Goal: Obtain resource: Download file/media

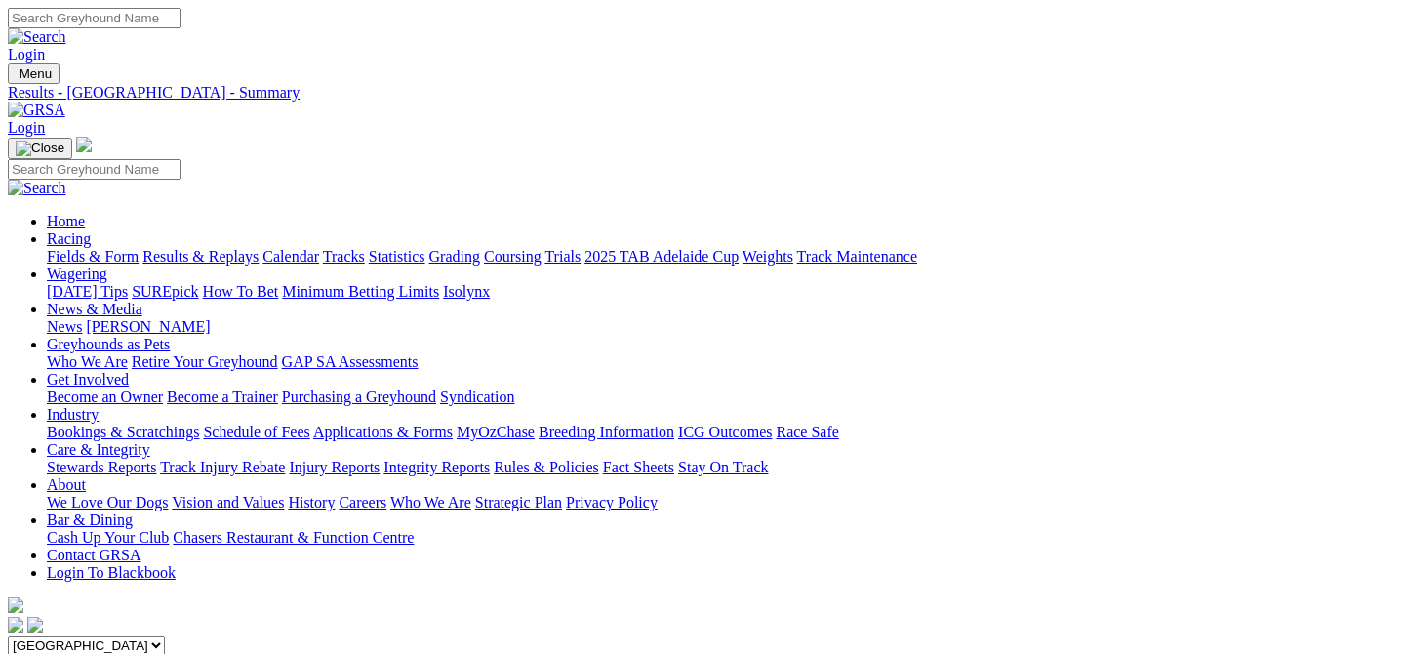
select select "SA"
click at [92, 636] on select "South Australia New South Wales Northern Territory Queensland Tasmania Victoria…" at bounding box center [86, 645] width 157 height 19
click at [180, 653] on input "[DATE]" at bounding box center [94, 665] width 173 height 20
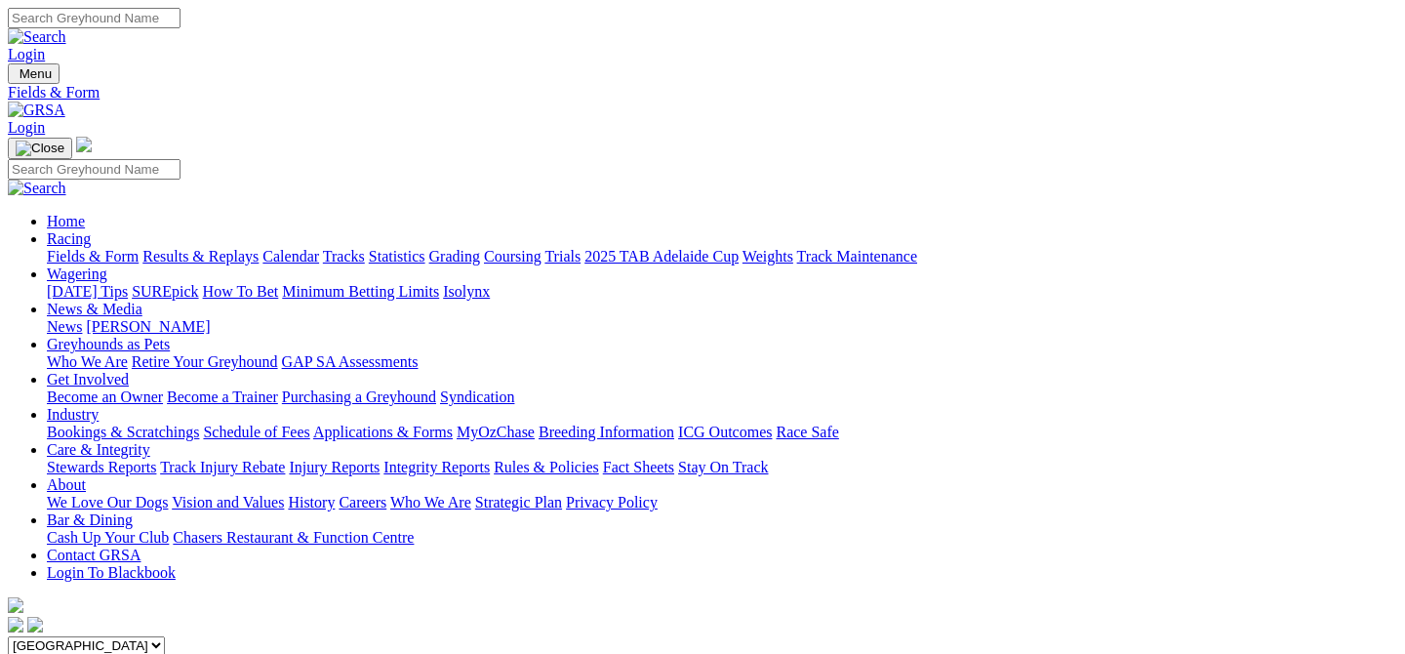
click at [180, 653] on input "[DATE]" at bounding box center [94, 665] width 173 height 20
type input "Saturday, 19 Jul 2025"
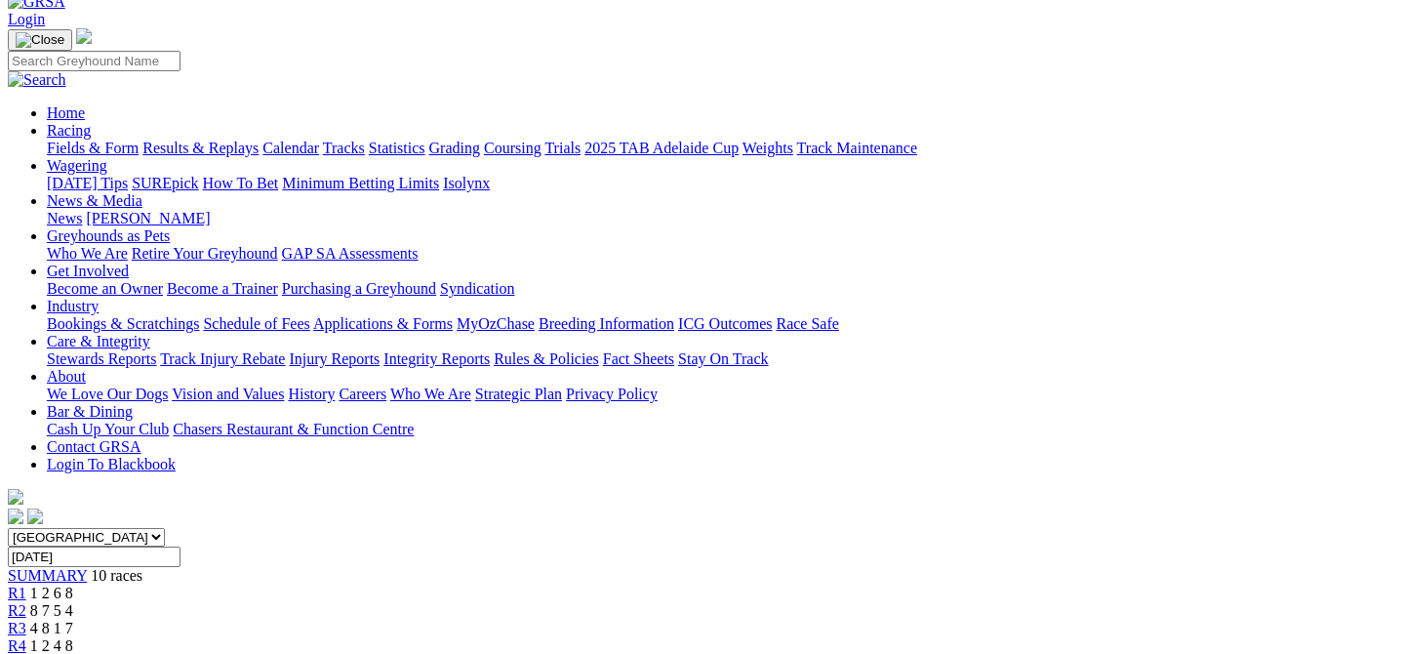
scroll to position [121, 0]
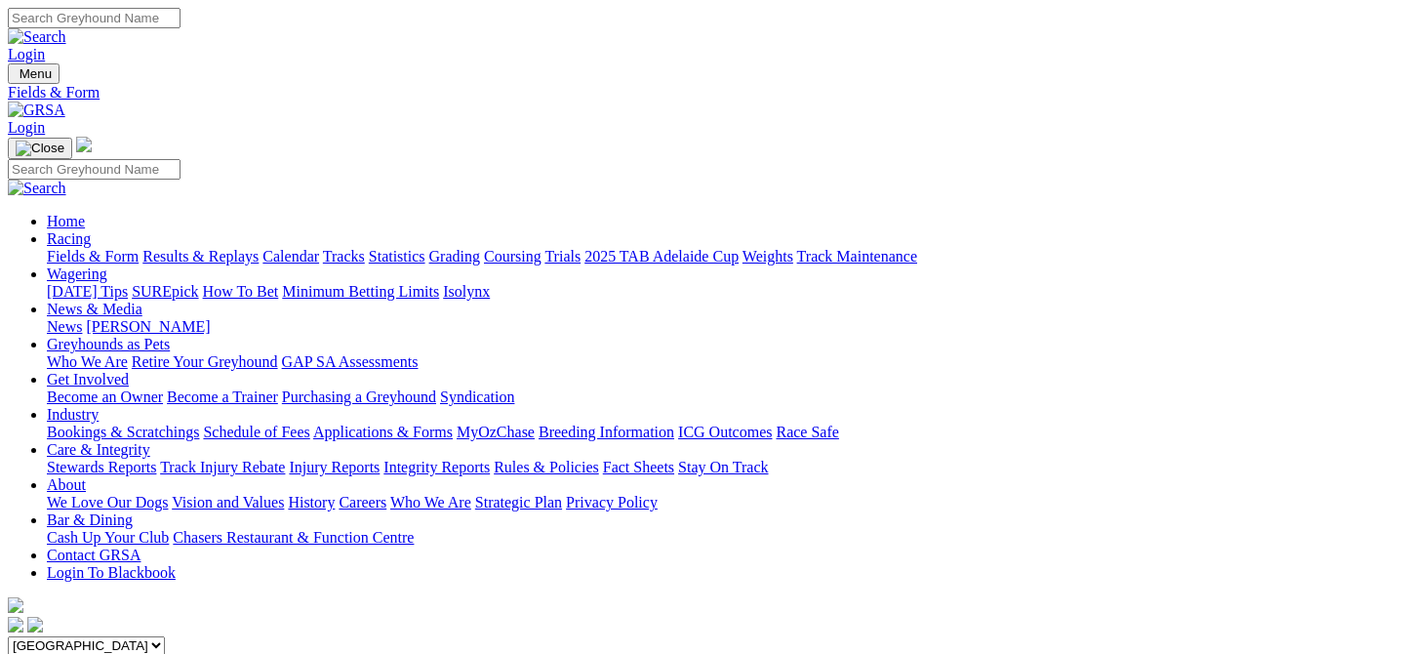
click at [180, 653] on input "[DATE]" at bounding box center [94, 665] width 173 height 20
type input "Saturday, 13 Sep 2025"
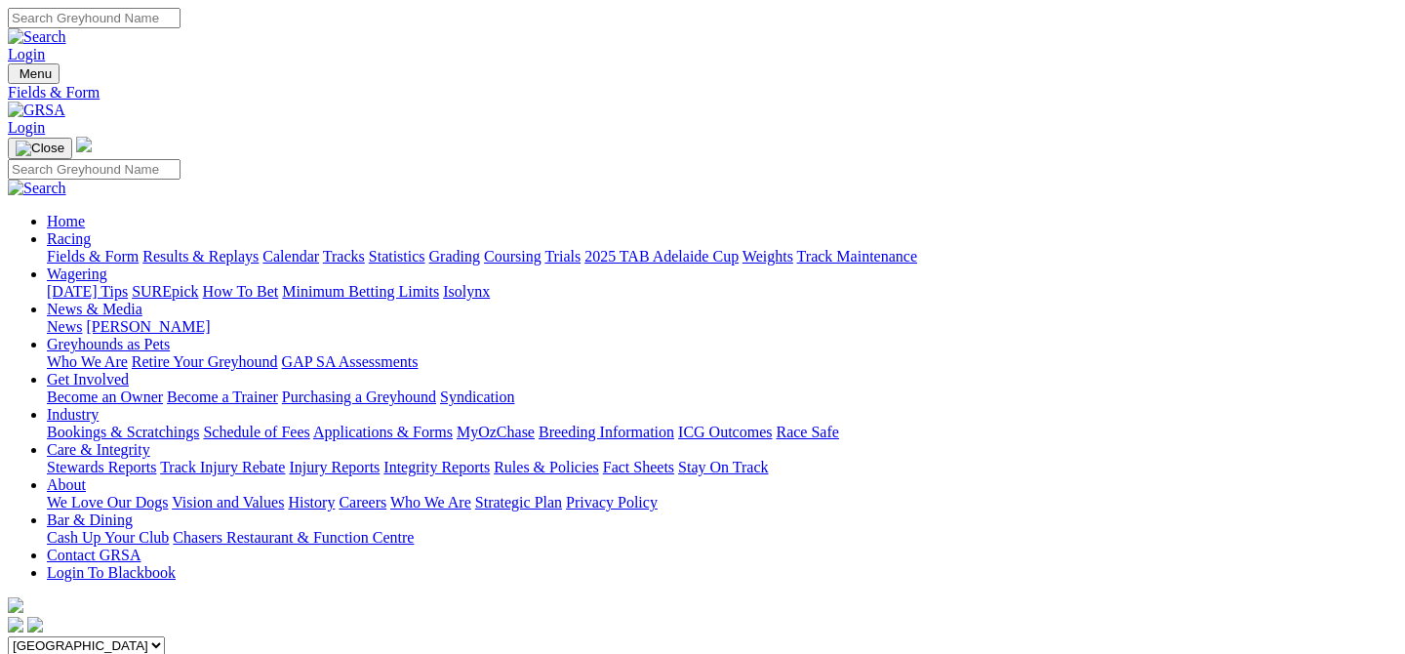
click at [1038, 255] on link "CSV (Excel)" at bounding box center [1016, 246] width 80 height 17
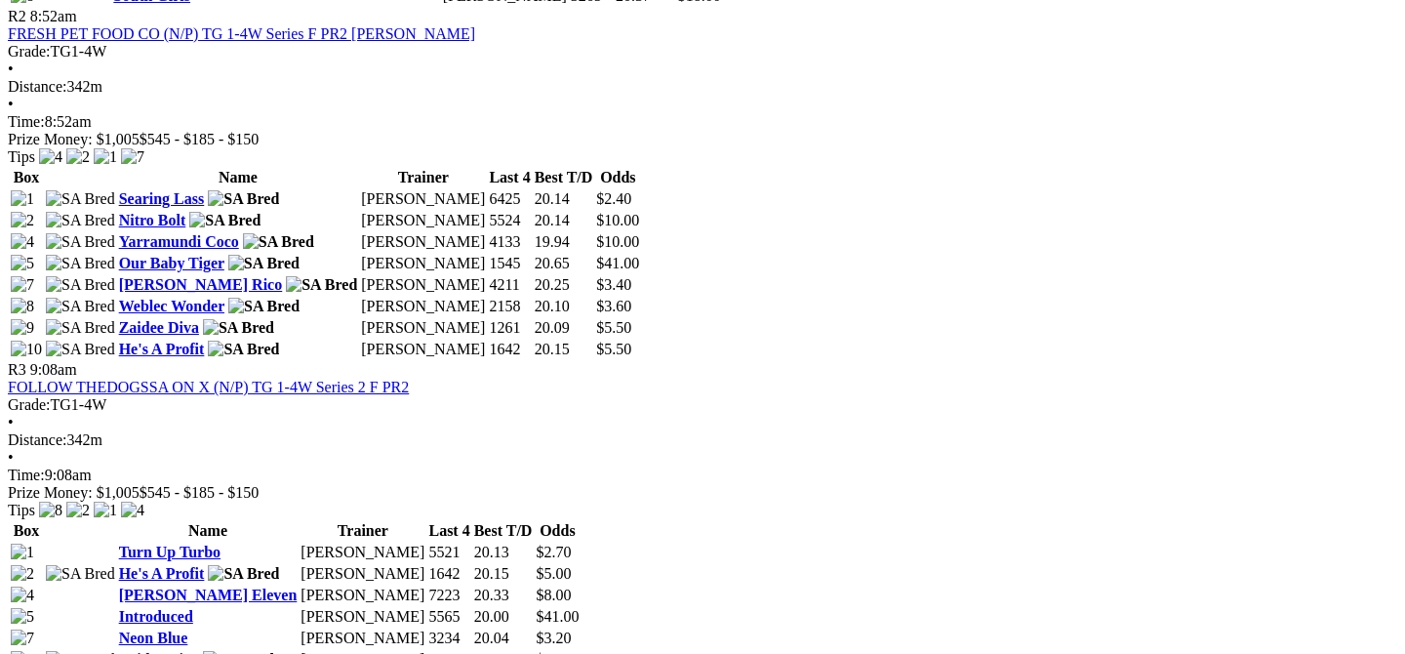
scroll to position [1284, 0]
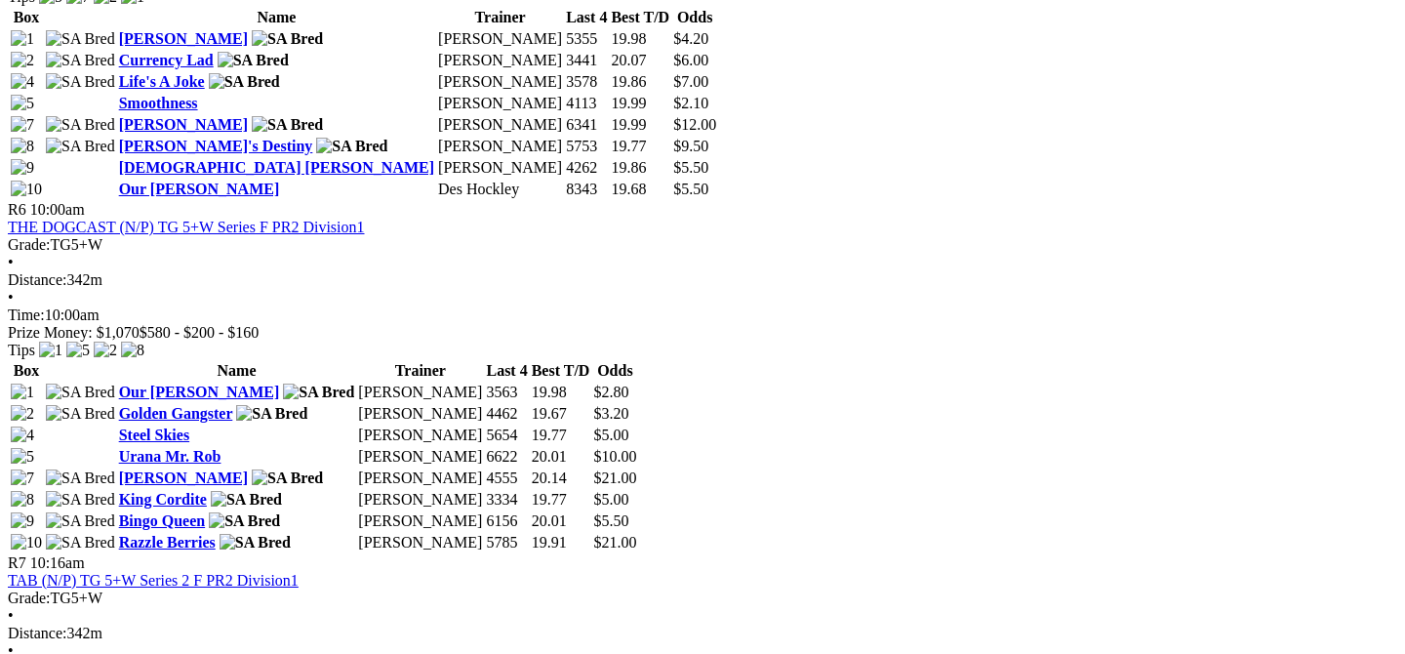
scroll to position [2519, 0]
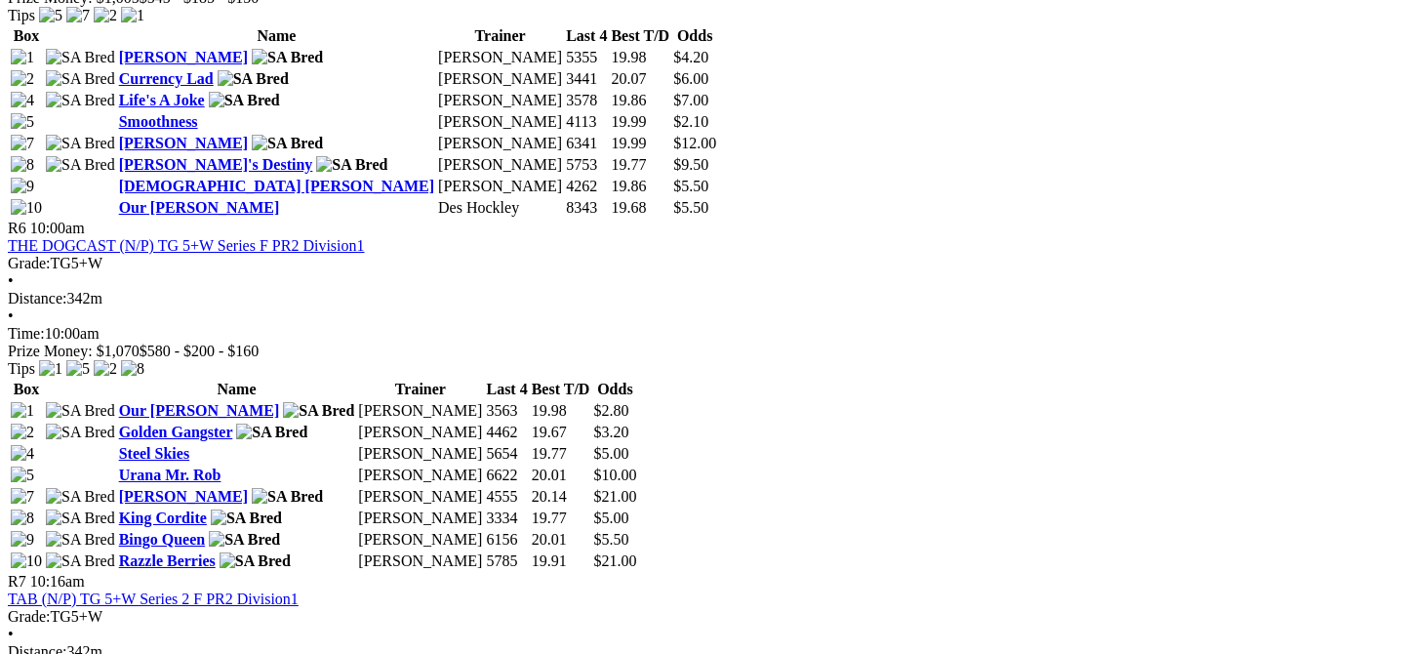
scroll to position [2588, 0]
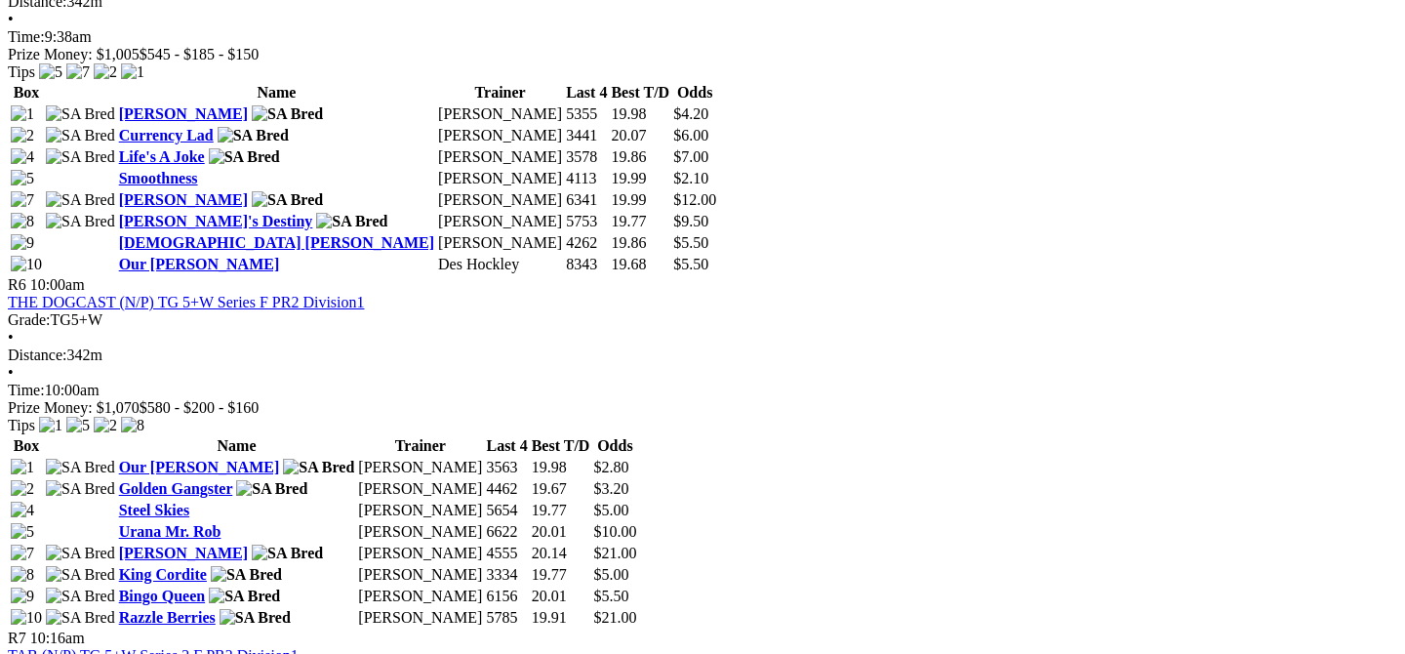
scroll to position [2442, 0]
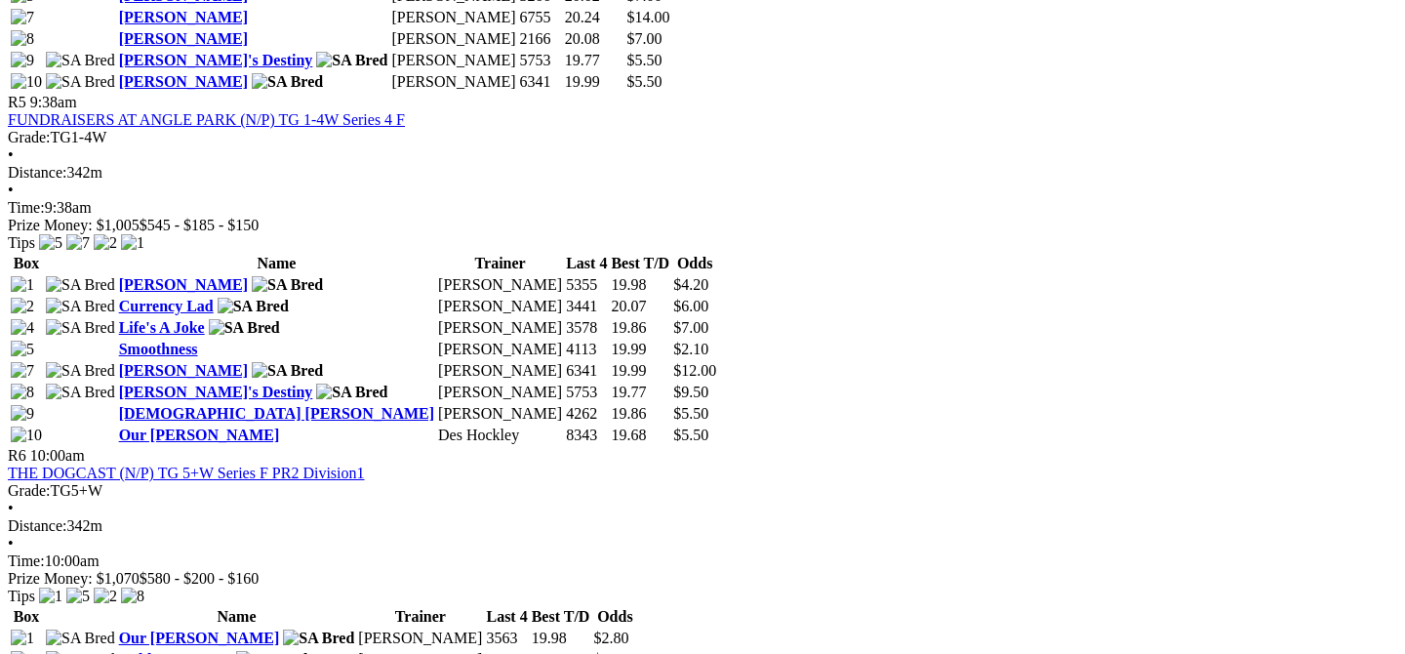
scroll to position [2272, 0]
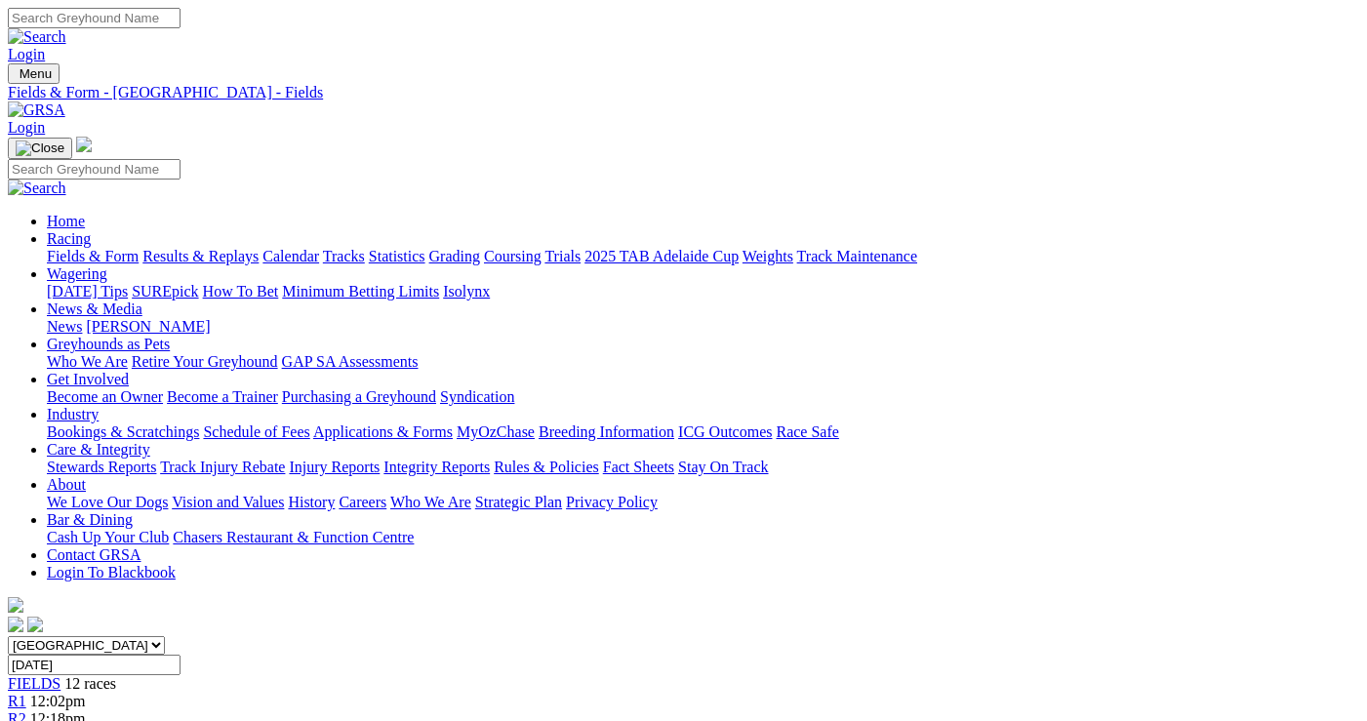
click at [180, 655] on input "[DATE]" at bounding box center [94, 665] width 173 height 20
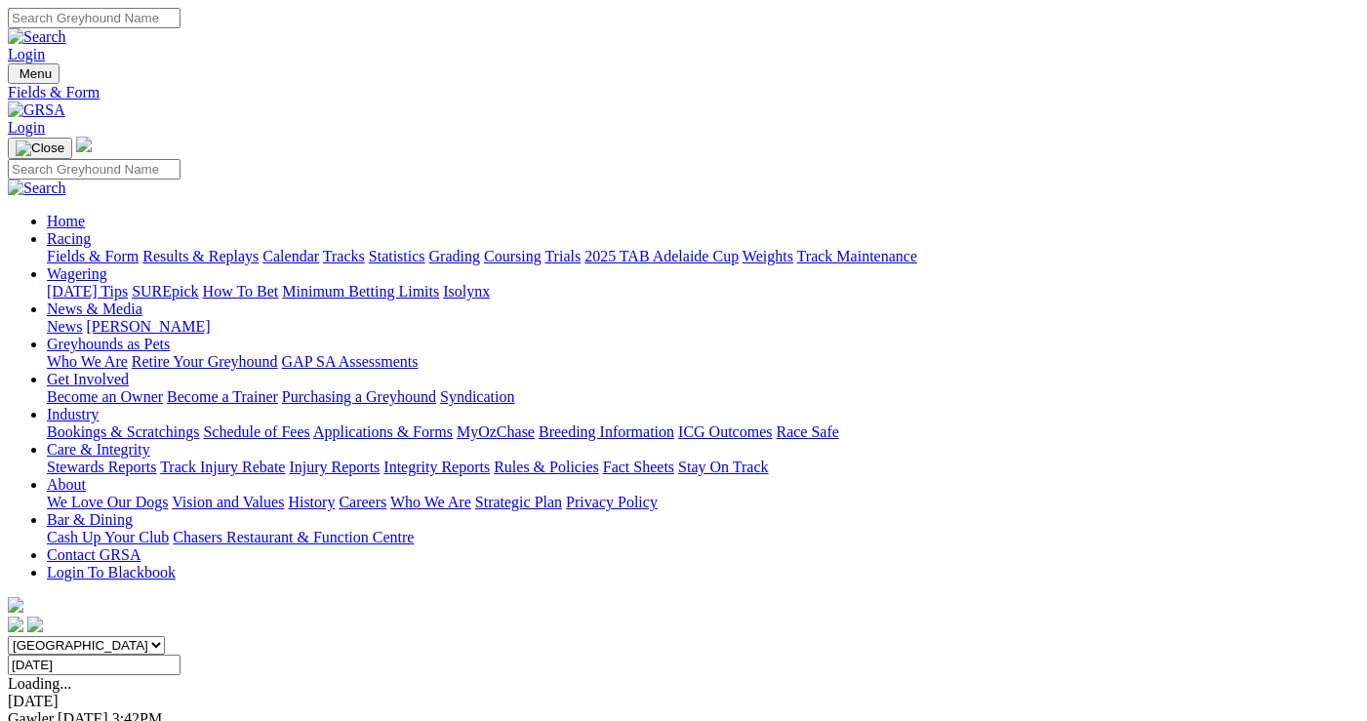
type input "[DATE]"
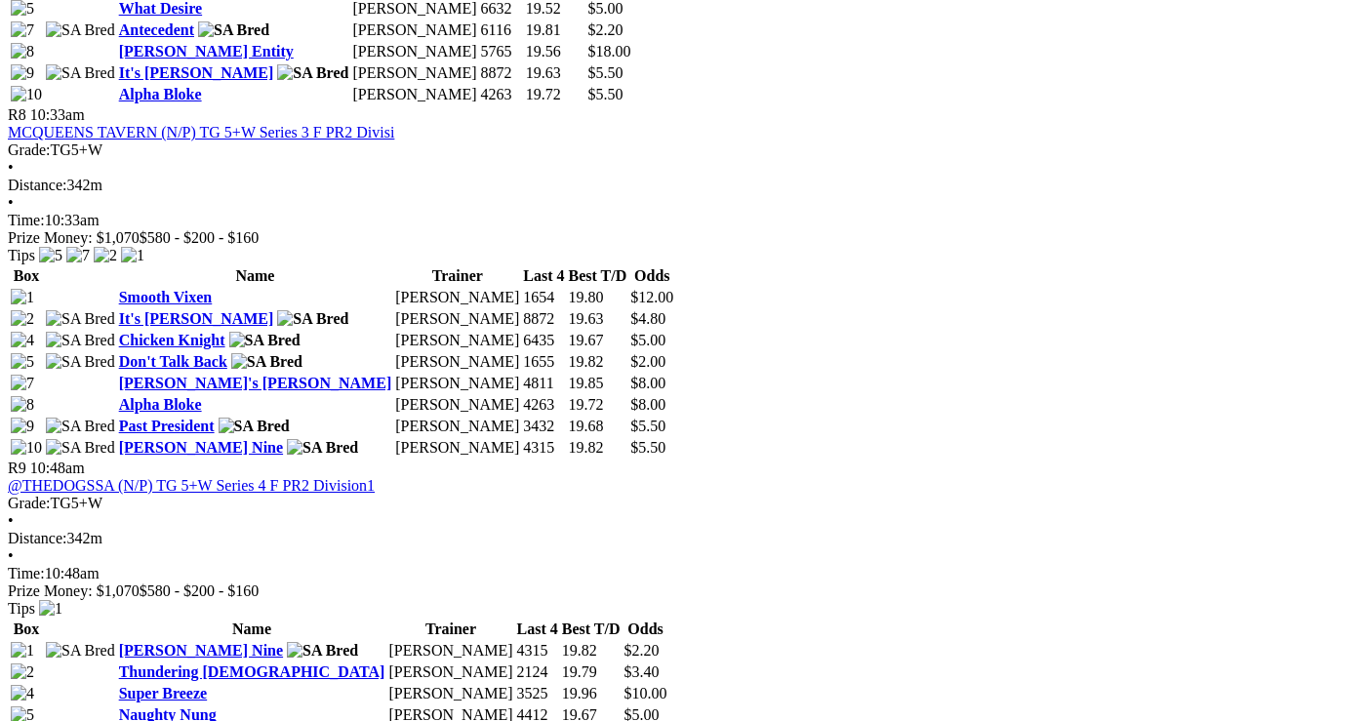
scroll to position [2945, 0]
